Goal: Task Accomplishment & Management: Complete application form

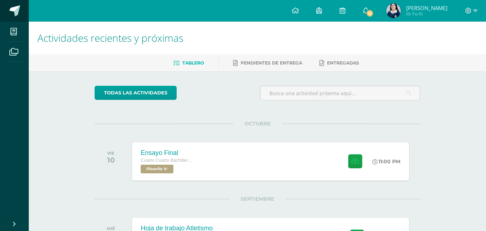
click at [21, 5] on link at bounding box center [14, 11] width 29 height 22
click at [231, 161] on div "Ensayo Final Cuarto Cuarto Bachillerato en Ciencias y Letras Filosofía 'A' 11:0…" at bounding box center [271, 161] width 280 height 39
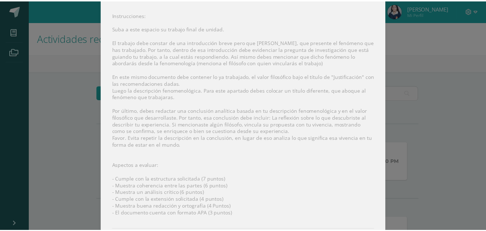
scroll to position [84, 0]
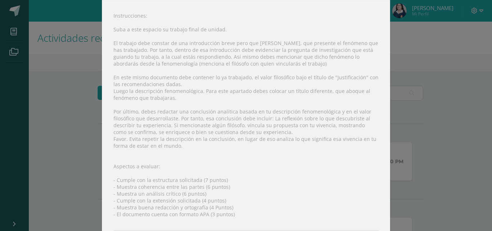
click at [102, 71] on div "Instrucciones: Suba a este espacio su trabajo final de unidad. El trabajo debe …" at bounding box center [246, 135] width 288 height 271
click at [89, 70] on div "Ensayo Final Filosofía Fecha: Viernes 10 de Octubre Hora: 23:00 División: Traba…" at bounding box center [246, 94] width 486 height 356
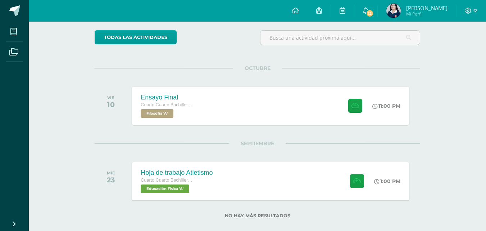
scroll to position [62, 0]
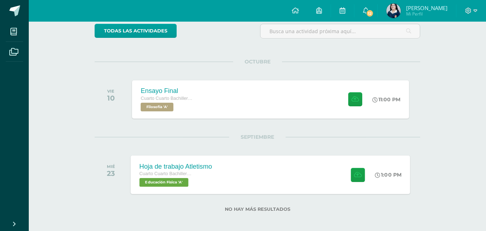
click at [280, 183] on div "Hoja de trabajo Atletismo Cuarto Cuarto Bachillerato en Ciencias y Letras Educa…" at bounding box center [271, 174] width 280 height 39
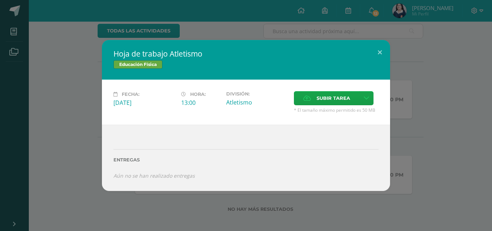
click at [90, 116] on div "Hoja de trabajo Atletismo Educación Física Fecha: Miércoles 23 de Septiembre Ho…" at bounding box center [246, 115] width 486 height 150
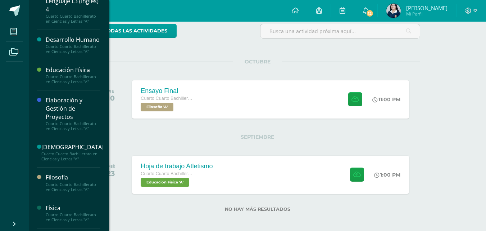
scroll to position [96, 0]
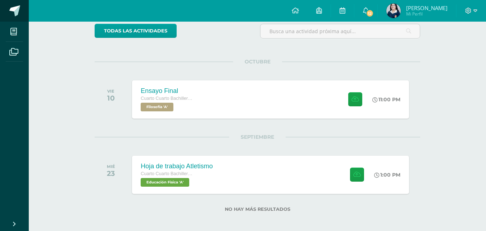
click at [21, 14] on link at bounding box center [14, 11] width 29 height 22
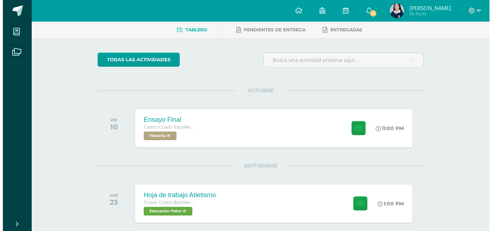
scroll to position [66, 0]
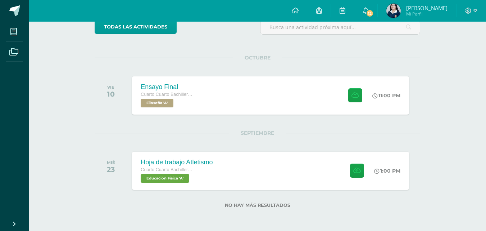
click at [226, 143] on div "SEPTIEMBRE MIÉ 23 Hoja de trabajo Atletismo Cuarto Cuarto Bachillerato en Cienc…" at bounding box center [258, 162] width 326 height 58
click at [234, 180] on div "Hoja de trabajo Atletismo Cuarto Cuarto Bachillerato en Ciencias y Letras Educa…" at bounding box center [271, 170] width 280 height 39
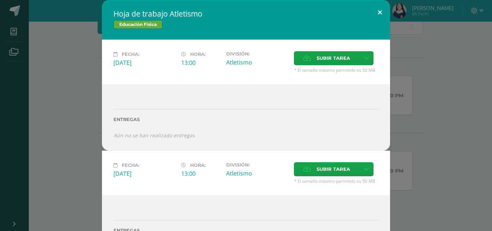
click at [376, 10] on button at bounding box center [379, 12] width 21 height 24
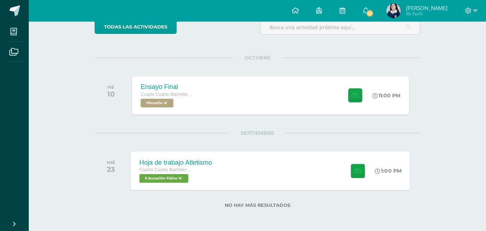
click at [295, 175] on div "Hoja de trabajo Atletismo Cuarto Cuarto Bachillerato en Ciencias y Letras Educa…" at bounding box center [271, 170] width 280 height 39
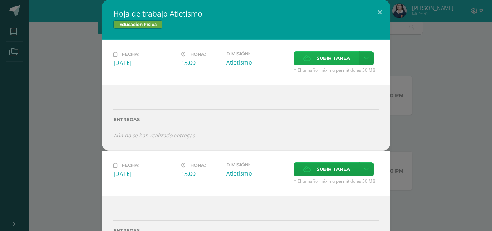
click at [339, 63] on span "Subir tarea" at bounding box center [332, 57] width 33 height 13
click at [0, 0] on input "Subir tarea" at bounding box center [0, 0] width 0 height 0
click at [363, 61] on link at bounding box center [366, 58] width 14 height 14
click at [363, 58] on icon at bounding box center [365, 58] width 5 height 6
click at [364, 61] on icon at bounding box center [365, 58] width 5 height 6
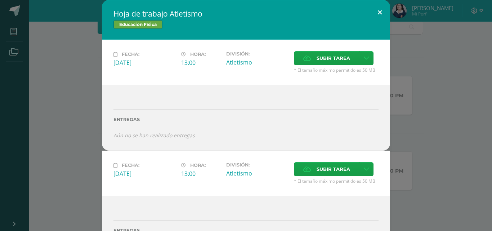
click at [378, 12] on button at bounding box center [379, 12] width 21 height 24
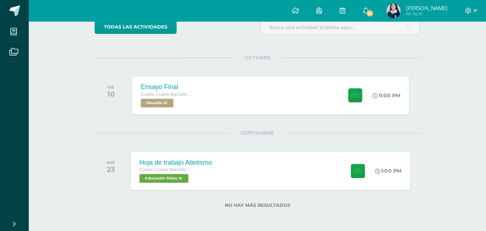
click at [268, 170] on div "Hoja de trabajo Atletismo Cuarto Cuarto Bachillerato en Ciencias y Letras Educa…" at bounding box center [271, 170] width 280 height 39
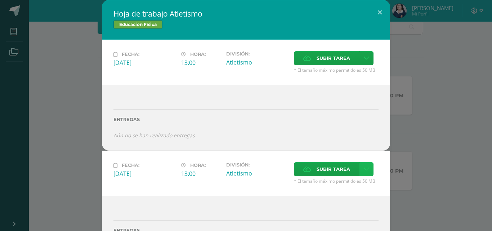
click at [366, 164] on link at bounding box center [366, 169] width 14 height 14
click at [353, 184] on link "Subir enlace" at bounding box center [338, 184] width 72 height 11
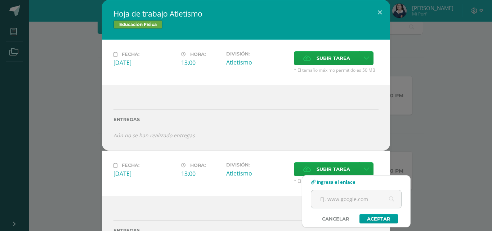
drag, startPoint x: 365, startPoint y: 198, endPoint x: 370, endPoint y: 186, distance: 12.1
click at [370, 186] on div "Ingresa el enlace Cancelar" at bounding box center [356, 201] width 108 height 44
click at [351, 200] on input "text" at bounding box center [356, 199] width 90 height 18
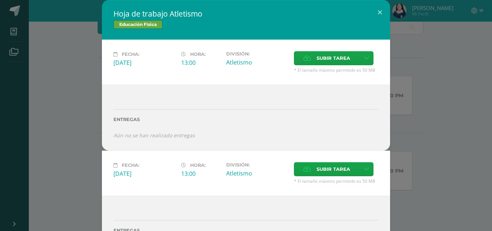
scroll to position [31, 0]
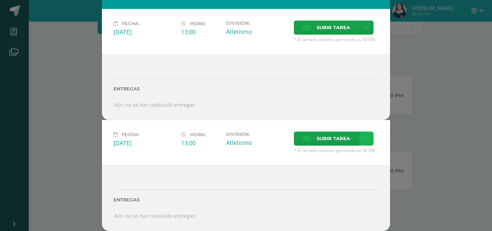
click at [368, 141] on link at bounding box center [366, 138] width 14 height 14
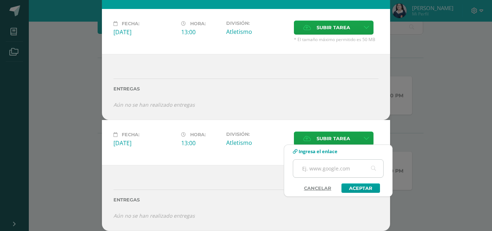
click at [342, 165] on input "text" at bounding box center [338, 168] width 90 height 18
click at [341, 168] on input "text" at bounding box center [338, 168] width 90 height 18
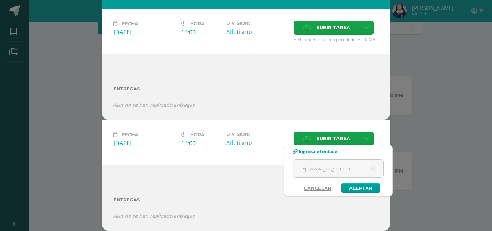
click at [309, 187] on link "Cancelar" at bounding box center [318, 187] width 42 height 9
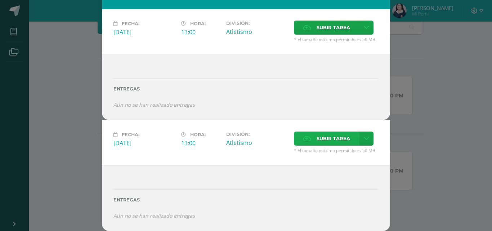
click at [320, 135] on span "Subir tarea" at bounding box center [332, 138] width 33 height 13
click at [0, 0] on input "Subir tarea" at bounding box center [0, 0] width 0 height 0
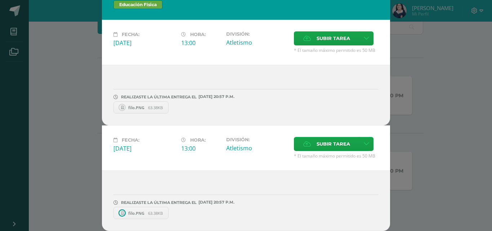
scroll to position [20, 0]
click at [363, 145] on icon at bounding box center [365, 144] width 5 height 6
click at [324, 158] on span "Subir enlace" at bounding box center [332, 159] width 30 height 7
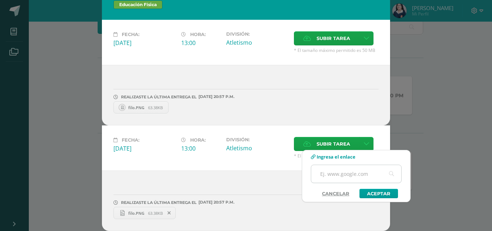
click at [331, 172] on input "text" at bounding box center [356, 174] width 90 height 18
drag, startPoint x: 331, startPoint y: 172, endPoint x: 222, endPoint y: 187, distance: 110.4
click at [331, 173] on input "text" at bounding box center [356, 174] width 90 height 18
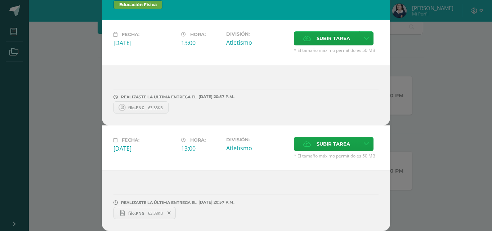
click at [167, 211] on icon at bounding box center [168, 212] width 3 height 5
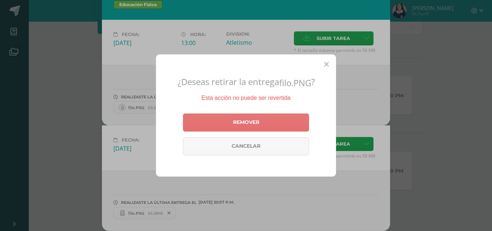
click at [266, 120] on link "Remover" at bounding box center [246, 122] width 126 height 18
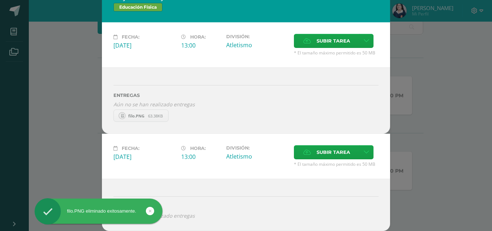
scroll to position [17, 0]
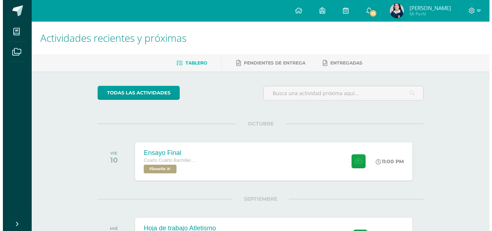
scroll to position [66, 0]
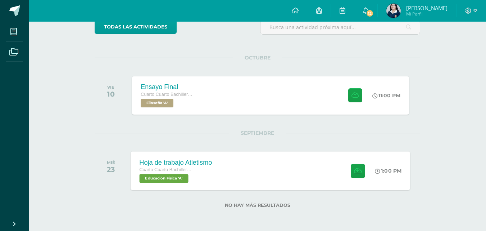
click at [348, 158] on div at bounding box center [356, 170] width 35 height 39
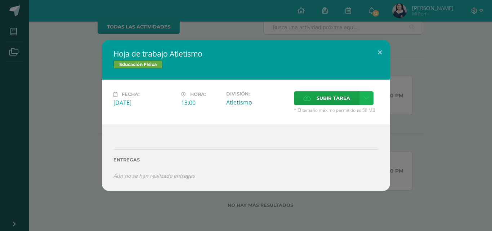
click at [364, 95] on icon at bounding box center [365, 98] width 5 height 6
click at [353, 112] on link "Subir enlace" at bounding box center [341, 113] width 72 height 11
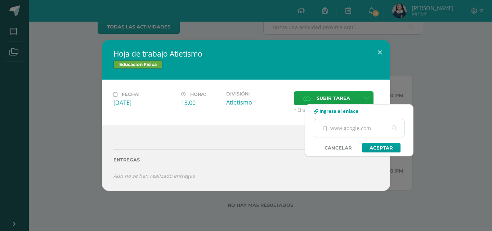
click at [359, 129] on input "text" at bounding box center [359, 128] width 90 height 18
drag, startPoint x: 365, startPoint y: 129, endPoint x: 360, endPoint y: 129, distance: 5.4
click at [360, 129] on input "text" at bounding box center [359, 128] width 90 height 18
click at [357, 134] on input "text" at bounding box center [359, 128] width 90 height 18
paste input "https://cronopios-my.sharepoint.com/:w:/g/personal/2019230_colegiobelga_edu_gt/…"
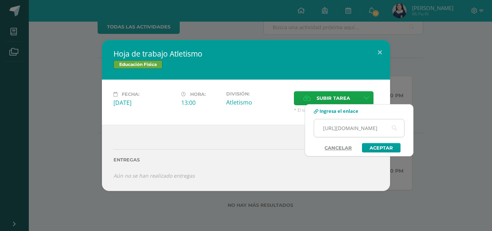
scroll to position [0, 307]
type input "https://cronopios-my.sharepoint.com/:w:/g/personal/2019230_colegiobelga_edu_gt/…"
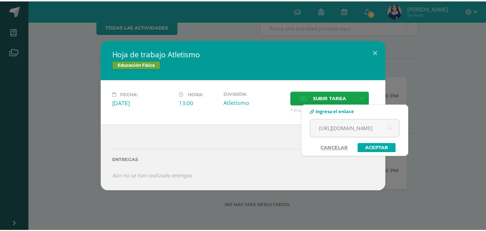
scroll to position [0, 0]
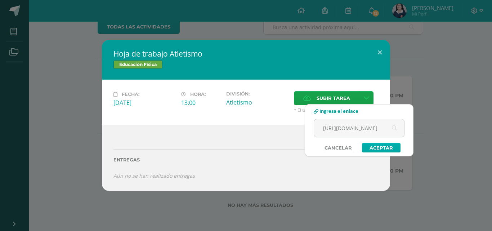
click at [383, 152] on link "Aceptar" at bounding box center [381, 147] width 39 height 9
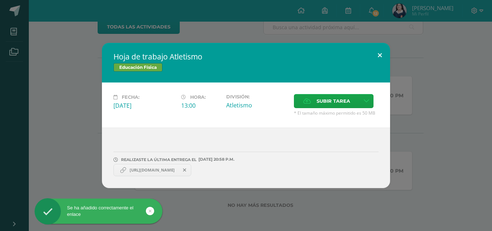
click at [375, 54] on button at bounding box center [379, 55] width 21 height 24
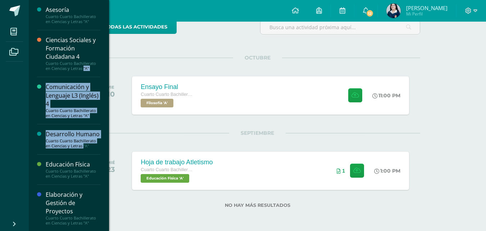
drag, startPoint x: 105, startPoint y: 63, endPoint x: 107, endPoint y: 148, distance: 85.3
click at [107, 148] on div "Asesoría Cuarto Cuarto Bachillerato en Ciencias y Letras "A" Ciencias Sociales …" at bounding box center [68, 115] width 81 height 231
click at [11, 31] on icon at bounding box center [13, 31] width 6 height 7
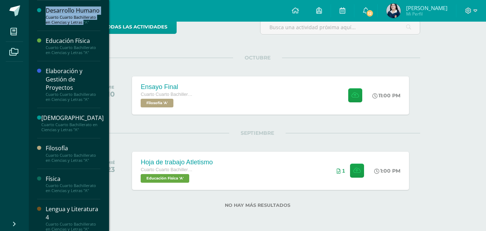
scroll to position [125, 0]
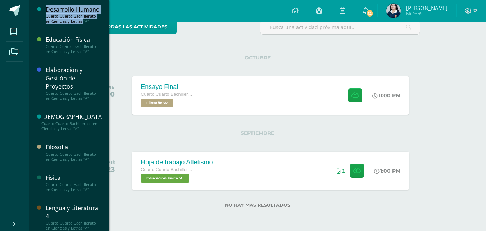
click at [78, 160] on div "Cuarto Cuarto Bachillerato en Ciencias y Letras "A"" at bounding box center [73, 157] width 55 height 10
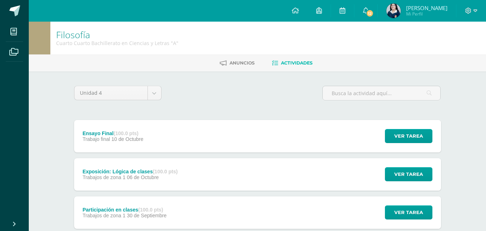
click at [126, 181] on div "Exposición: Lógica de clases (100.0 pts) Trabajos de zona 1 [DATE]" at bounding box center [130, 174] width 112 height 32
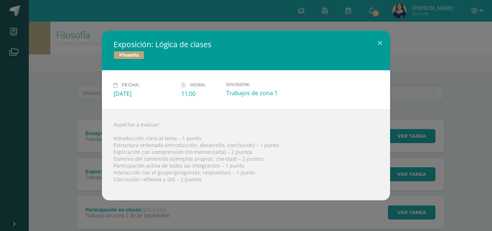
click at [293, 167] on div "Aspectos a evaluar: Introducción clara al tema – 1 punto Estructura ordenada (i…" at bounding box center [246, 154] width 288 height 91
click at [413, 148] on div "Exposición: Lógica de clases Filosofía Fecha: [DATE] Hora: 11:00 División:" at bounding box center [246, 115] width 486 height 169
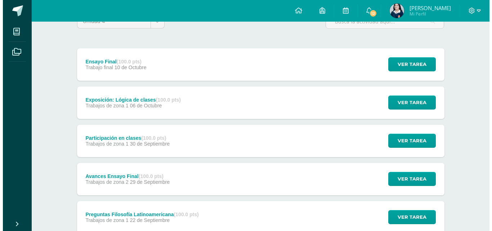
scroll to position [83, 0]
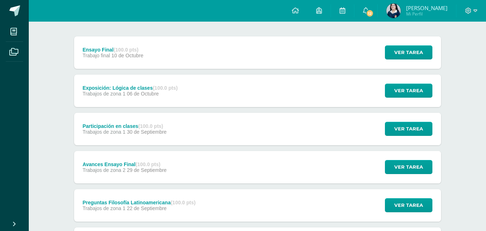
click at [265, 77] on div "Exposición: Lógica de clases (100.0 pts) Trabajos de zona 1 [DATE] Ver tarea Ex…" at bounding box center [257, 90] width 367 height 32
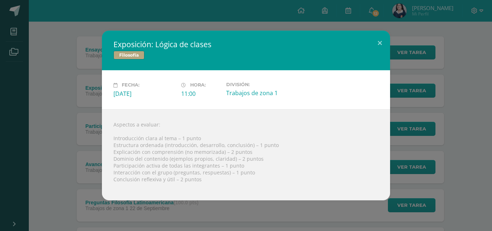
click at [67, 109] on div "Exposición: Lógica de clases Filosofía Fecha: [DATE] Hora: 11:00 División:" at bounding box center [246, 115] width 486 height 169
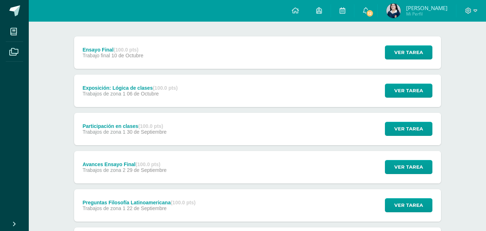
click at [106, 132] on span "Trabajos de zona 1" at bounding box center [103, 132] width 43 height 6
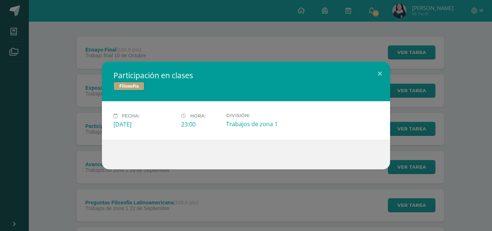
click at [71, 162] on div "Participación en clases Filosofía Fecha: [DATE] Hora: 23:00 División:" at bounding box center [246, 116] width 486 height 108
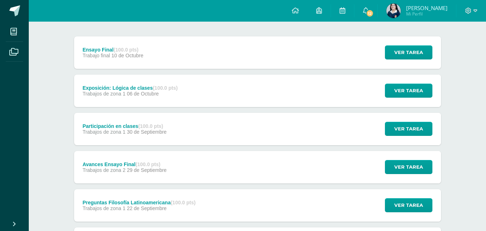
click at [133, 172] on span "29 de Septiembre" at bounding box center [147, 170] width 40 height 6
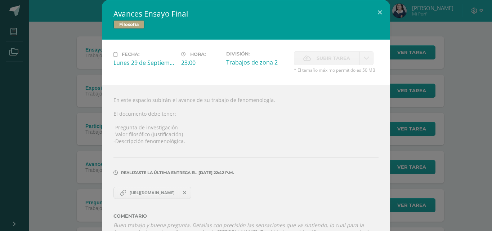
scroll to position [64, 0]
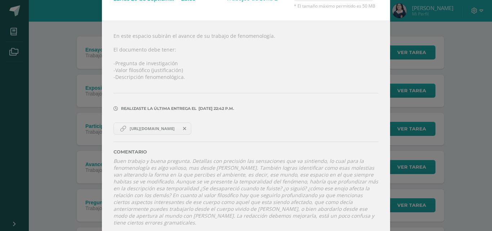
click at [129, 131] on span "[URL][DOMAIN_NAME]" at bounding box center [152, 129] width 52 height 6
click at [457, 132] on div "Avances Ensayo Final Filosofía Fecha: [DATE] Hora: 23:00 División: Subir tarea …" at bounding box center [246, 87] width 486 height 302
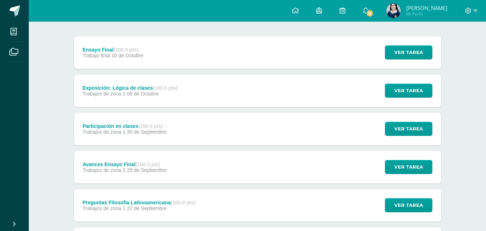
click at [181, 54] on div "Ensayo Final (100.0 pts) Trabajo final [DATE] Ver tarea Ensayo Final Filosofía …" at bounding box center [257, 52] width 367 height 32
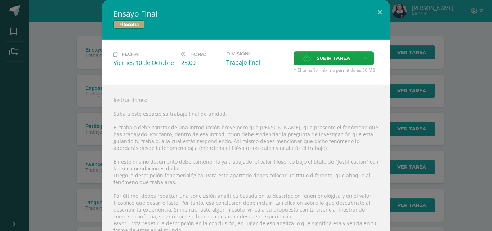
drag, startPoint x: 374, startPoint y: 116, endPoint x: 383, endPoint y: 115, distance: 8.3
click at [383, 115] on div "Instrucciones: Suba a este espacio su trabajo final de unidad. El trabajo debe …" at bounding box center [246, 220] width 288 height 271
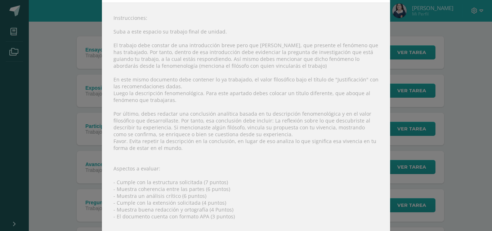
scroll to position [81, 0]
